Goal: Navigation & Orientation: Find specific page/section

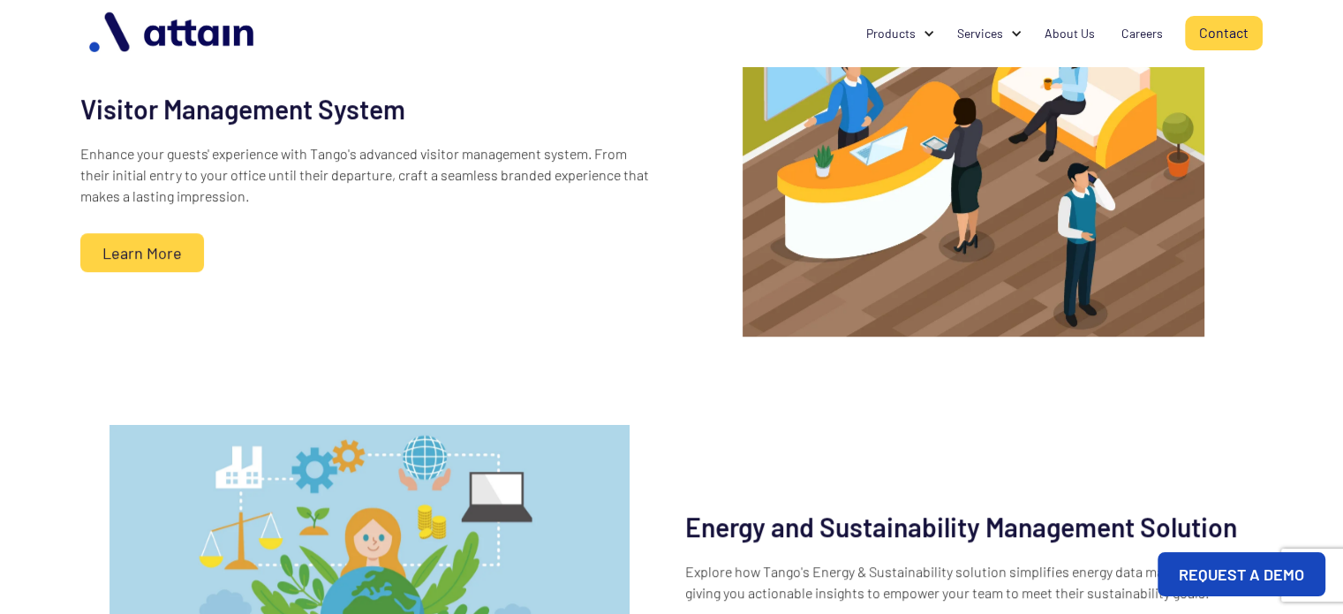
scroll to position [981, 0]
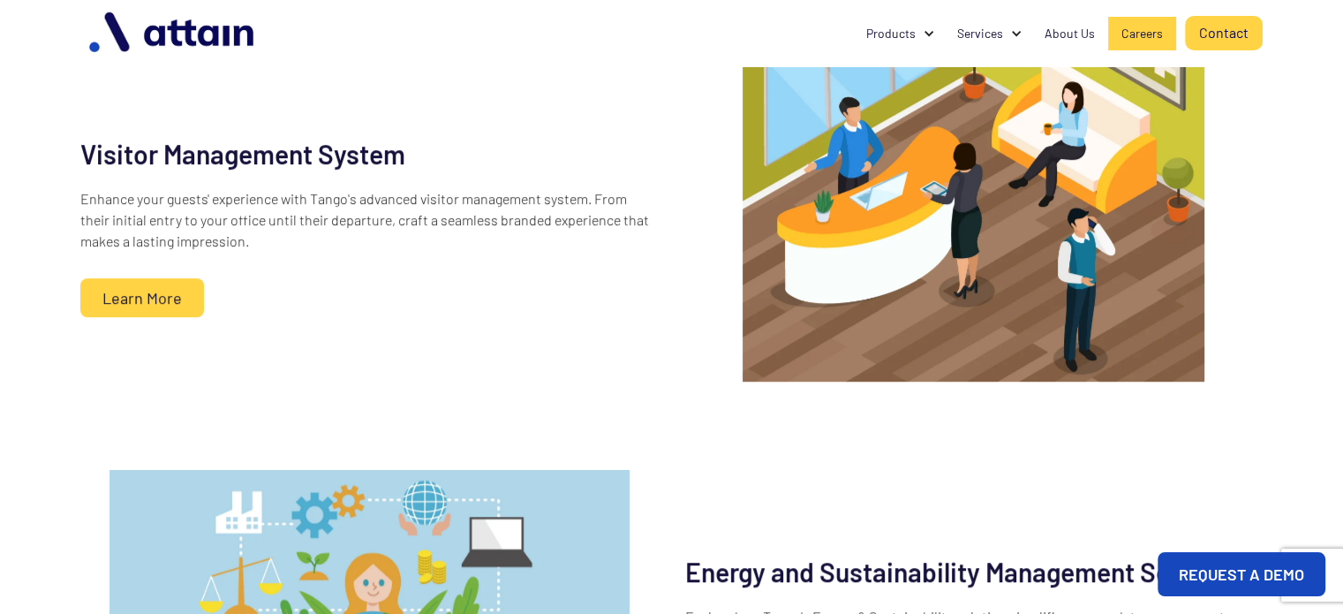
click at [1134, 28] on div "Careers" at bounding box center [1143, 34] width 42 height 18
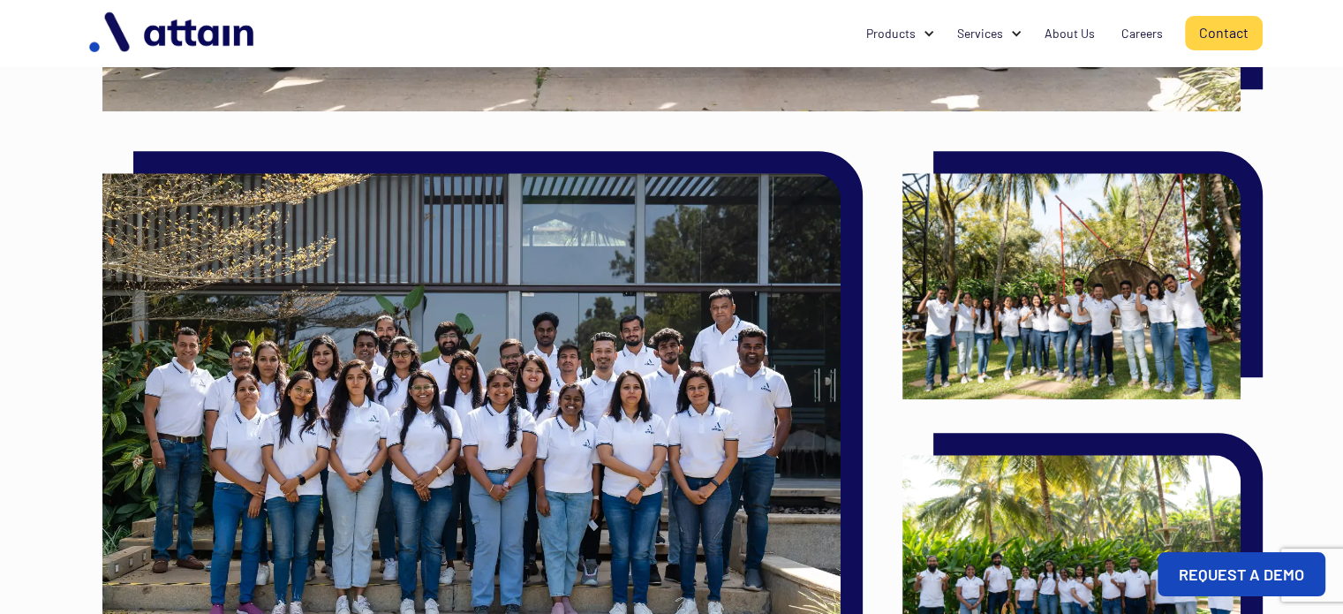
scroll to position [1855, 0]
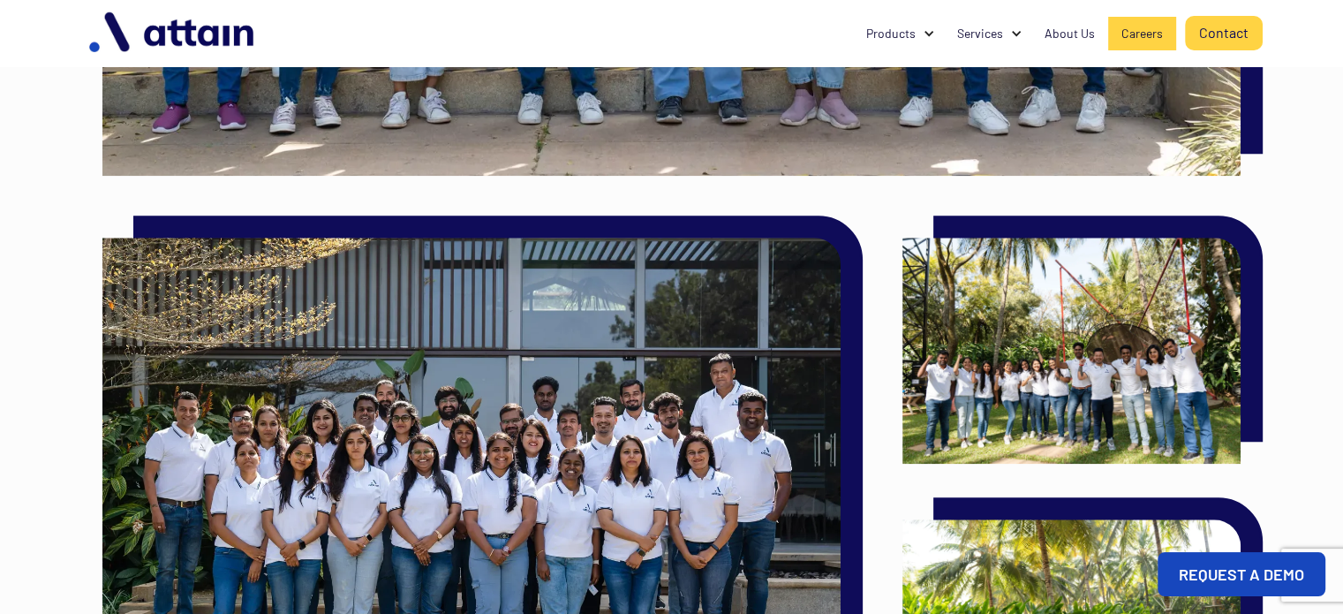
click at [1145, 28] on div "Careers" at bounding box center [1143, 34] width 42 height 18
